Goal: Transaction & Acquisition: Obtain resource

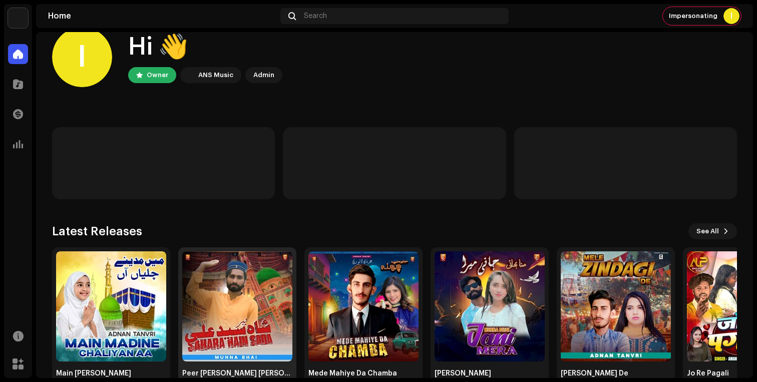
scroll to position [39, 0]
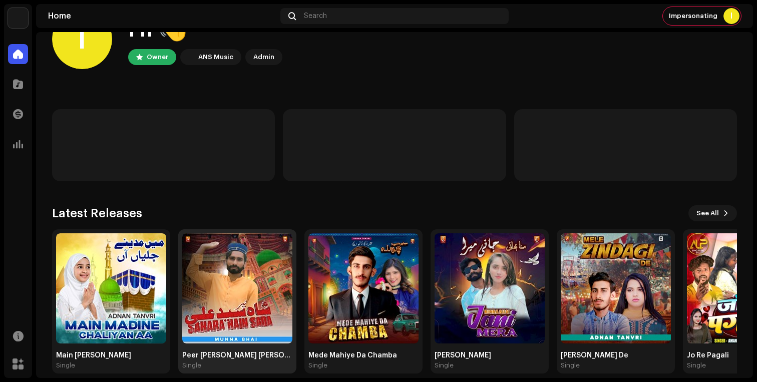
click at [230, 299] on img at bounding box center [237, 288] width 110 height 110
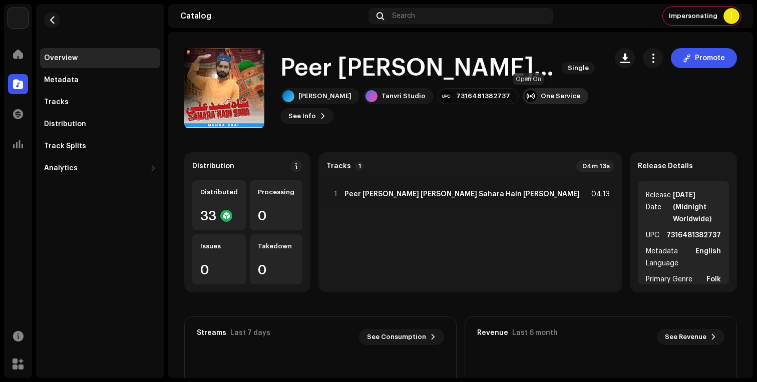
click at [541, 97] on div "One Service" at bounding box center [561, 96] width 40 height 8
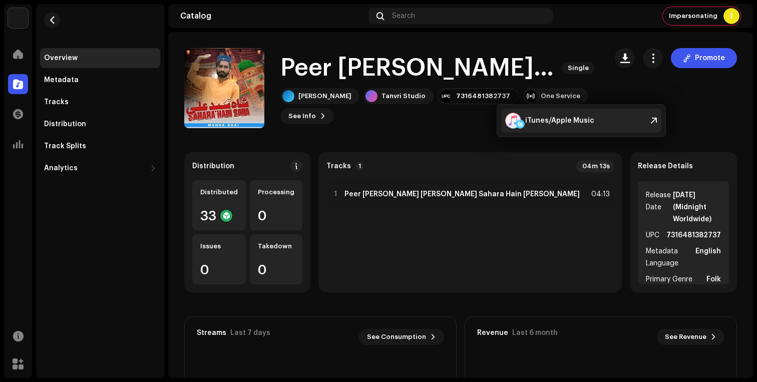
drag, startPoint x: 435, startPoint y: 145, endPoint x: 501, endPoint y: 119, distance: 71.5
click at [435, 145] on catalog-releases-details-overview "[PERSON_NAME] [PERSON_NAME] Sahara Hain [PERSON_NAME] Single Promote [PERSON_NA…" at bounding box center [460, 282] width 585 height 500
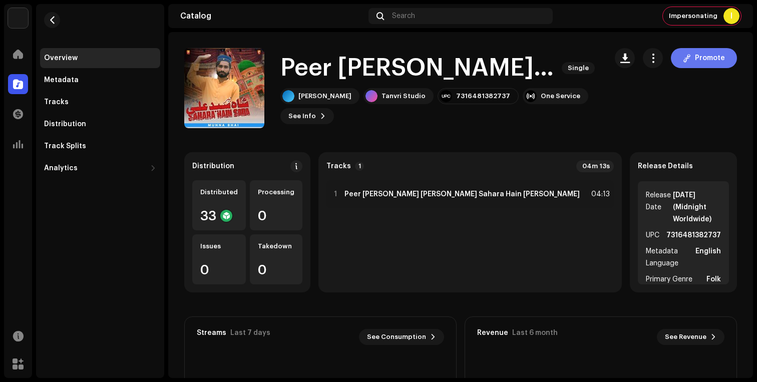
click at [715, 65] on span "Promote" at bounding box center [710, 58] width 30 height 20
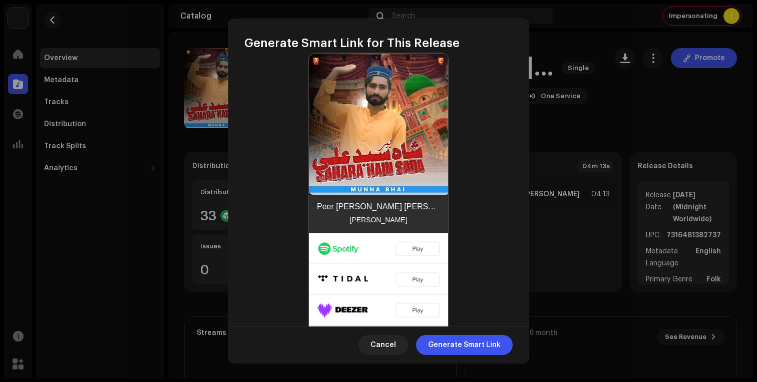
scroll to position [330, 0]
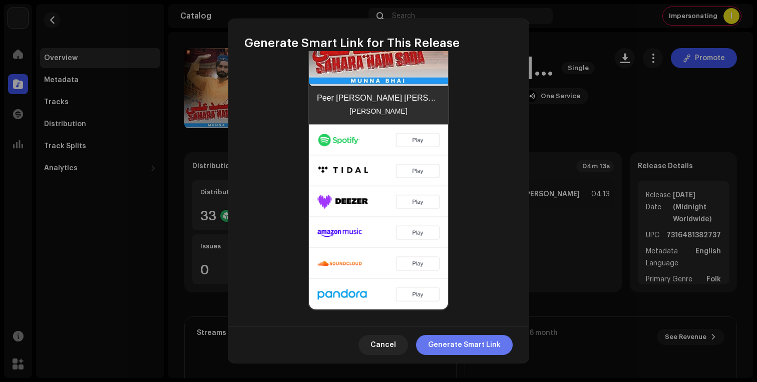
click at [460, 347] on span "Generate Smart Link" at bounding box center [464, 345] width 73 height 20
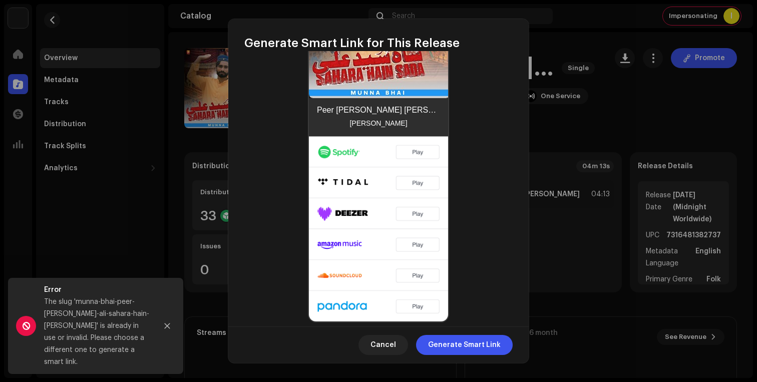
scroll to position [342, 0]
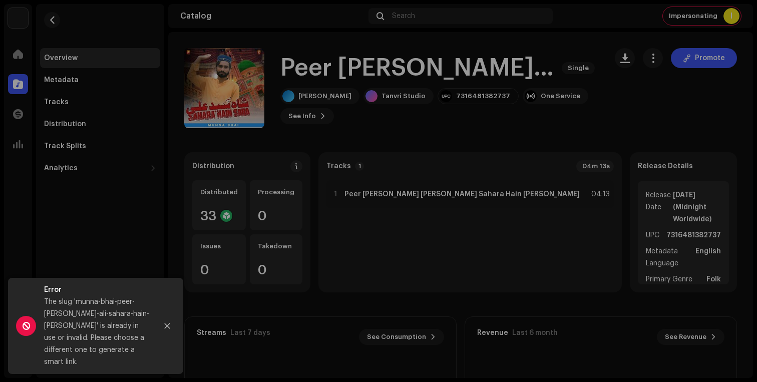
click at [571, 42] on div "Generate Smart Link for This Release A Smart Link simplifies music distribution…" at bounding box center [378, 191] width 757 height 382
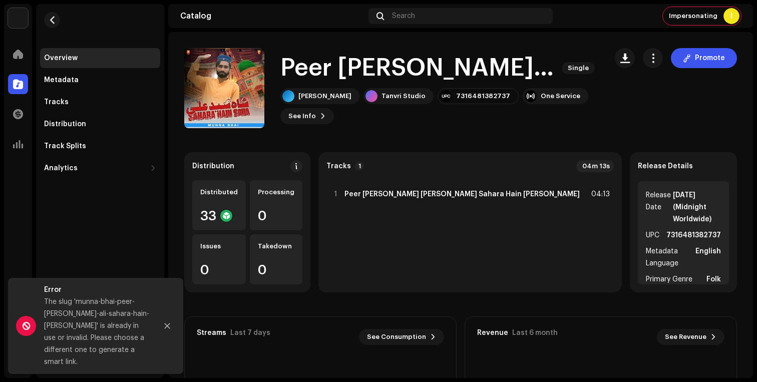
click at [427, 55] on h1 "Peer [PERSON_NAME] [PERSON_NAME] Sahara Hain [PERSON_NAME]" at bounding box center [416, 68] width 273 height 32
click at [168, 329] on icon "Close" at bounding box center [167, 325] width 7 height 7
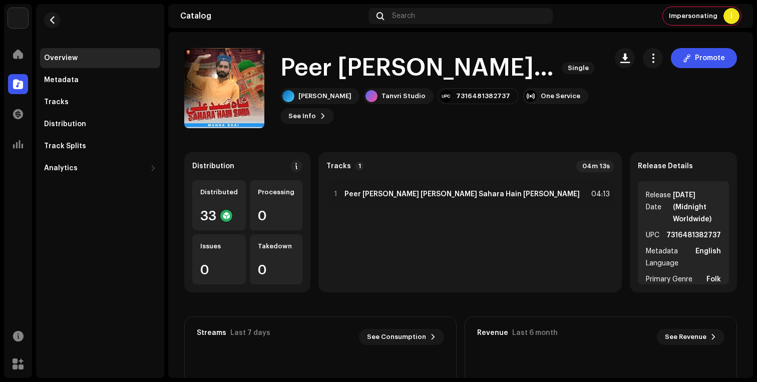
click at [430, 120] on div "[PERSON_NAME] Tanvri Studio 7316481382737 One Service See Info Promote" at bounding box center [439, 106] width 318 height 36
